Goal: Book appointment/travel/reservation

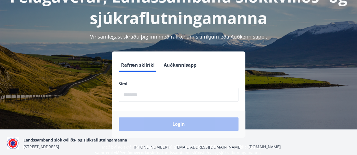
scroll to position [56, 0]
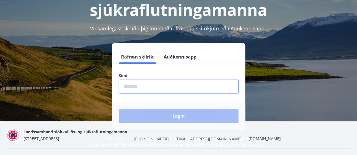
click at [157, 89] on input "phone" at bounding box center [179, 87] width 120 height 14
type input "********"
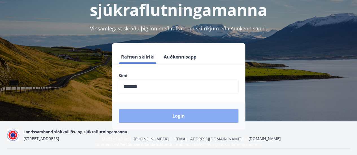
click at [161, 115] on button "Login" at bounding box center [179, 116] width 120 height 14
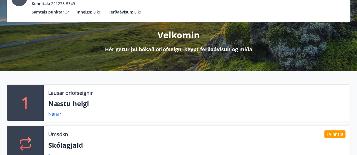
scroll to position [85, 0]
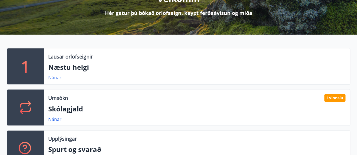
click at [55, 80] on link "Nánar" at bounding box center [54, 78] width 13 height 6
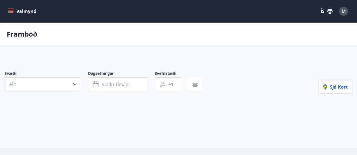
type input "*"
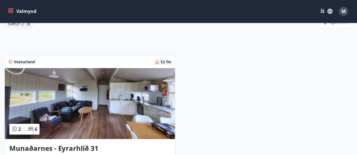
scroll to position [113, 0]
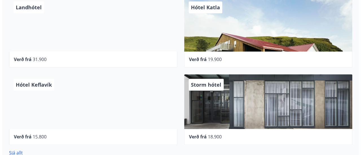
scroll to position [310, 0]
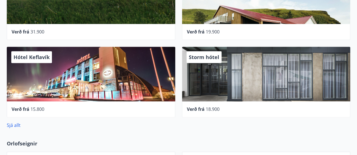
click at [202, 57] on span "Storm hótel" at bounding box center [204, 57] width 30 height 7
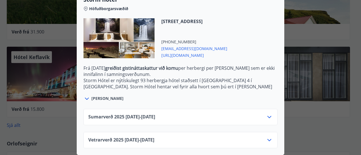
scroll to position [160, 0]
click at [222, 137] on div "Vetrarverð [PHONE_NUMBER][DATE] - [DATE]" at bounding box center [180, 142] width 184 height 11
click at [267, 137] on icon at bounding box center [269, 140] width 7 height 7
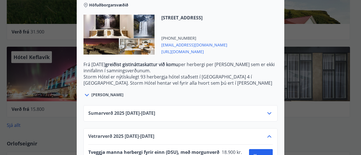
scroll to position [205, 0]
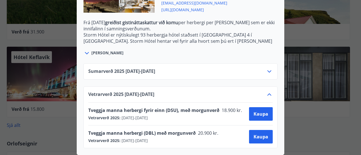
click at [266, 69] on icon at bounding box center [269, 71] width 7 height 7
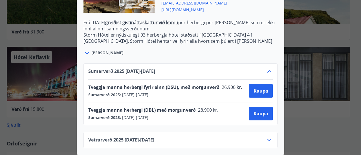
click at [268, 137] on icon at bounding box center [269, 140] width 7 height 7
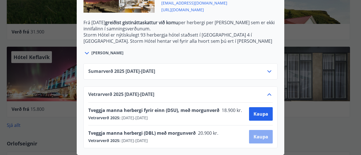
click at [258, 134] on span "Kaupa" at bounding box center [260, 137] width 15 height 6
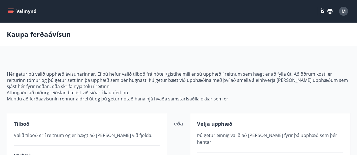
click at [11, 11] on icon "menu" at bounding box center [11, 11] width 6 height 6
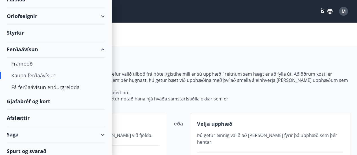
scroll to position [37, 0]
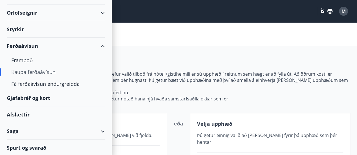
click at [17, 12] on div "Orlofseignir" at bounding box center [56, 13] width 98 height 17
type input "*****"
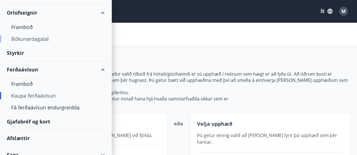
click at [20, 40] on div "Bókunardagatal" at bounding box center [55, 39] width 89 height 12
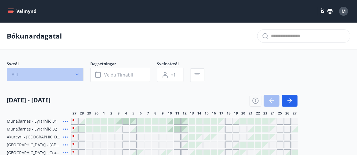
click at [77, 76] on icon "button" at bounding box center [77, 75] width 6 height 6
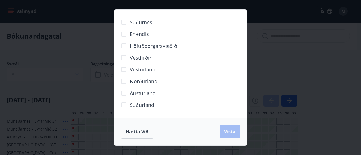
click at [280, 61] on div "Suðurnes Erlendis Höfuðborgarsvæðið Vestfirðir Vesturland Norðurland Austurland…" at bounding box center [180, 77] width 361 height 155
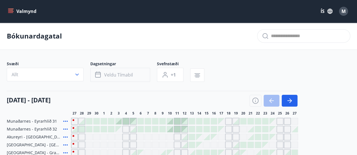
click at [134, 73] on button "Veldu tímabil" at bounding box center [120, 75] width 60 height 14
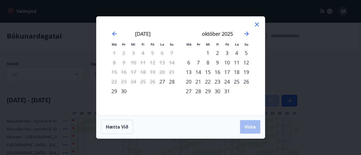
click at [228, 53] on div "3" at bounding box center [227, 53] width 10 height 10
click at [248, 54] on div "5" at bounding box center [246, 53] width 10 height 10
click at [246, 125] on span "Vista" at bounding box center [249, 127] width 11 height 6
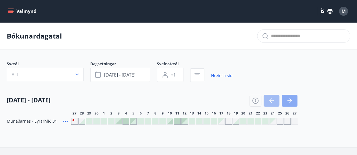
click at [288, 102] on icon "button" at bounding box center [289, 101] width 7 height 7
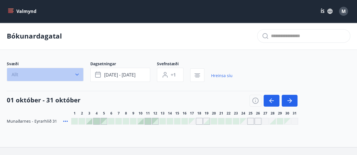
click at [76, 72] on icon "button" at bounding box center [77, 75] width 6 height 6
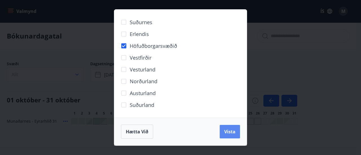
click at [232, 131] on span "Vista" at bounding box center [229, 132] width 11 height 6
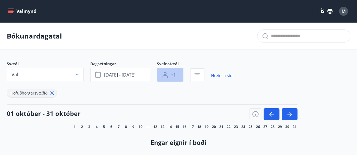
click at [172, 73] on span "+1" at bounding box center [173, 75] width 5 height 6
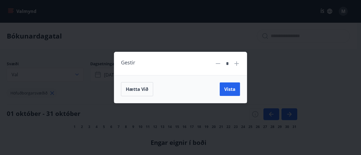
click at [235, 64] on icon at bounding box center [236, 63] width 5 height 5
click at [226, 91] on span "Vista" at bounding box center [229, 89] width 11 height 6
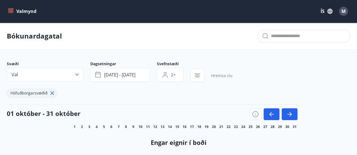
click at [219, 74] on link "Hreinsa síu" at bounding box center [221, 76] width 21 height 12
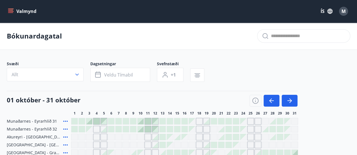
type input "*"
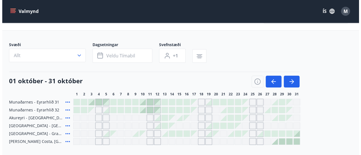
scroll to position [28, 0]
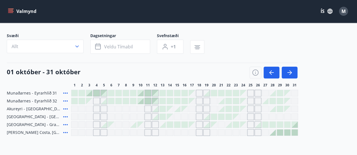
click at [273, 132] on div at bounding box center [272, 133] width 6 height 6
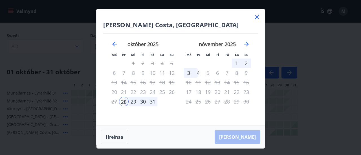
click at [256, 18] on icon at bounding box center [257, 17] width 4 height 4
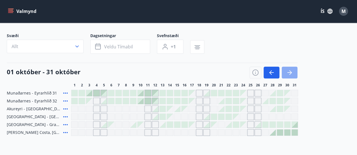
click at [289, 75] on icon "button" at bounding box center [289, 72] width 7 height 7
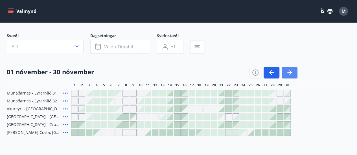
click at [285, 74] on button "button" at bounding box center [289, 73] width 16 height 12
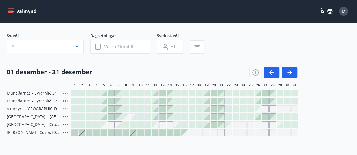
click at [89, 133] on div at bounding box center [89, 133] width 6 height 6
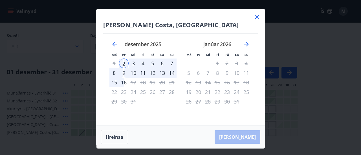
click at [113, 74] on div "8" at bounding box center [114, 73] width 10 height 10
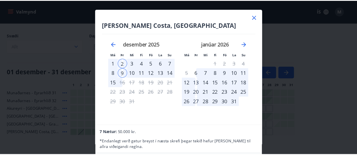
scroll to position [0, 0]
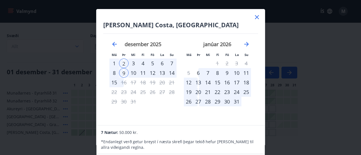
click at [279, 109] on div "Spánn - Orihuela Costa, Alicante Má Þr Mi Fi Fö La Su Má Þr Mi Fi Fö La Su nóve…" at bounding box center [180, 77] width 361 height 155
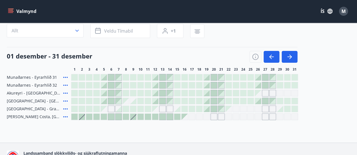
scroll to position [56, 0]
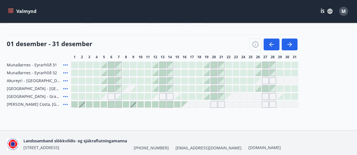
click at [15, 10] on button "Valmynd" at bounding box center [23, 11] width 32 height 10
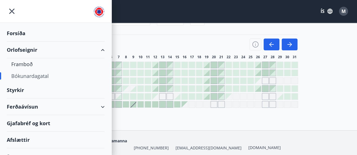
click at [18, 140] on div "Afslættir" at bounding box center [56, 140] width 98 height 17
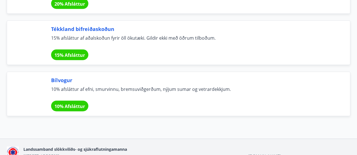
scroll to position [3899, 0]
